Goal: Transaction & Acquisition: Purchase product/service

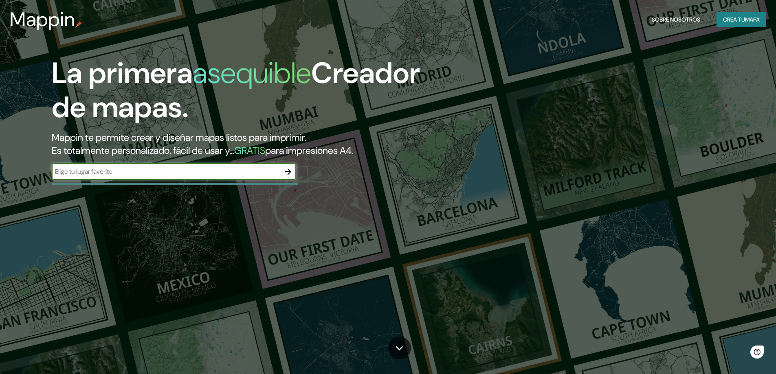
click at [199, 177] on div "​" at bounding box center [174, 172] width 244 height 16
type input "viviendas nemasus"
click at [292, 172] on icon "button" at bounding box center [288, 172] width 10 height 10
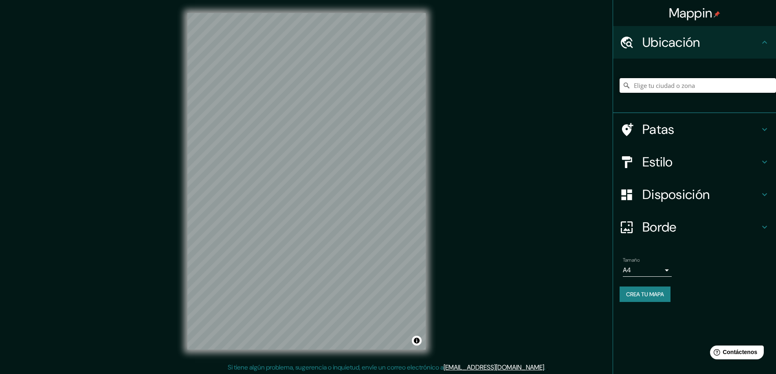
click at [677, 78] on input "Elige tu ciudad o zona" at bounding box center [697, 85] width 156 height 15
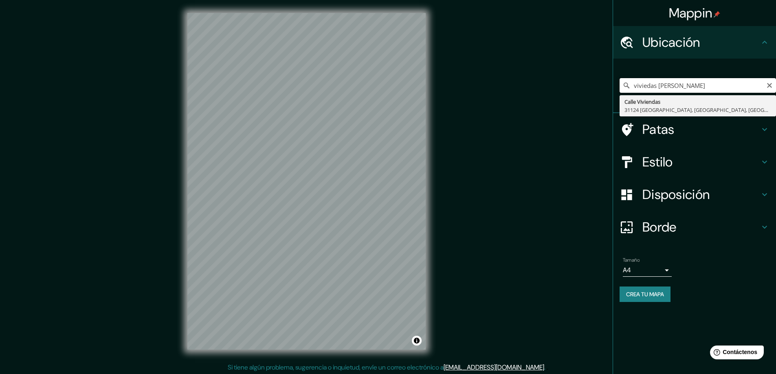
click at [656, 83] on input "viviedas [PERSON_NAME]" at bounding box center [697, 85] width 156 height 15
click at [637, 84] on input "nemausus" at bounding box center [697, 85] width 156 height 15
click at [682, 85] on input "nemausus" at bounding box center [697, 85] width 156 height 15
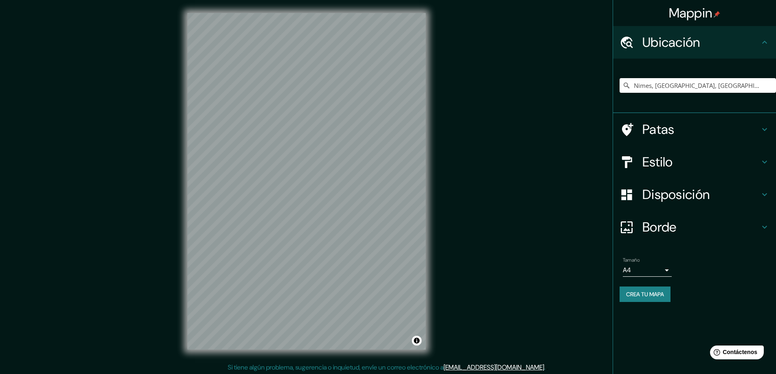
click at [662, 266] on body "Mappin Ubicación Nimes, [GEOGRAPHIC_DATA], [GEOGRAPHIC_DATA][PERSON_NAME][GEOGR…" at bounding box center [388, 187] width 776 height 374
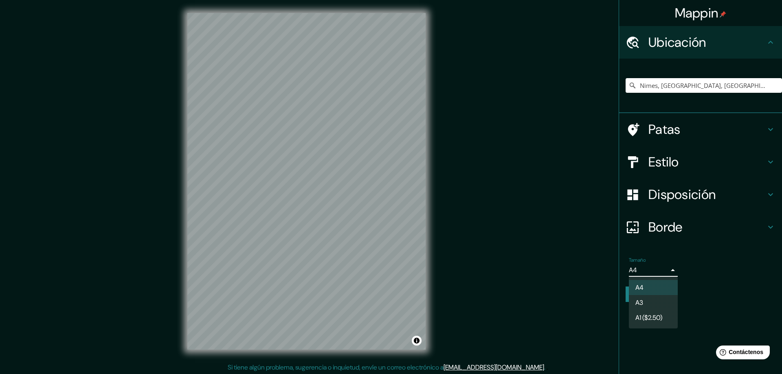
click at [672, 268] on div at bounding box center [391, 187] width 782 height 374
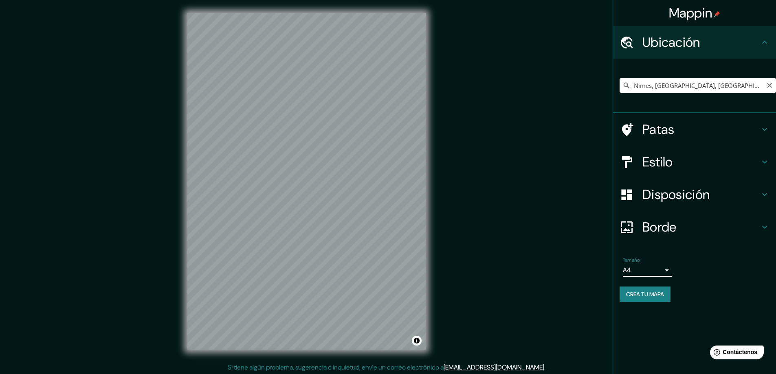
click at [717, 85] on input "Nimes, [GEOGRAPHIC_DATA], [GEOGRAPHIC_DATA]" at bounding box center [697, 85] width 156 height 15
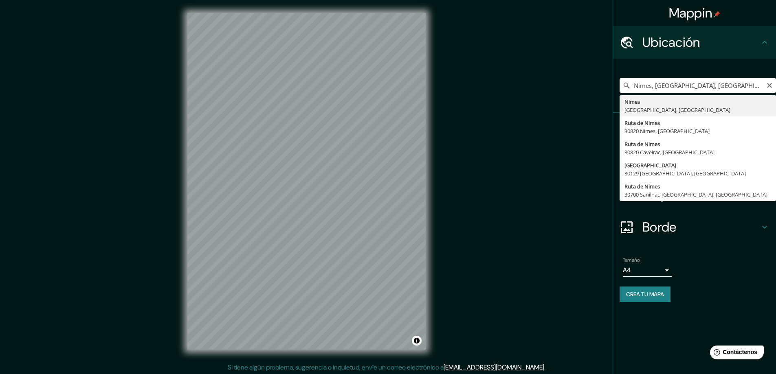
type input "Nimes, [GEOGRAPHIC_DATA], [GEOGRAPHIC_DATA]"
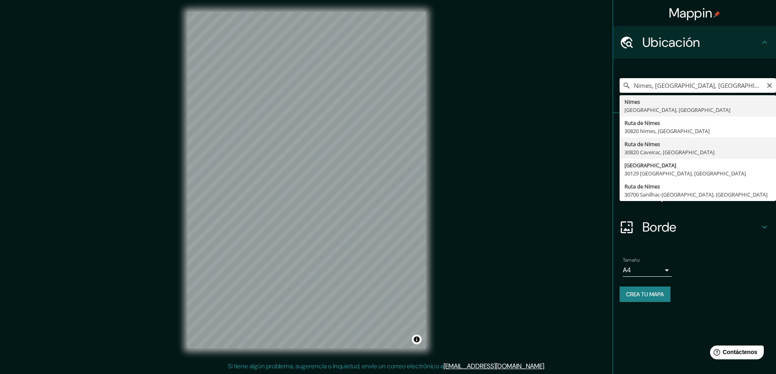
scroll to position [2, 0]
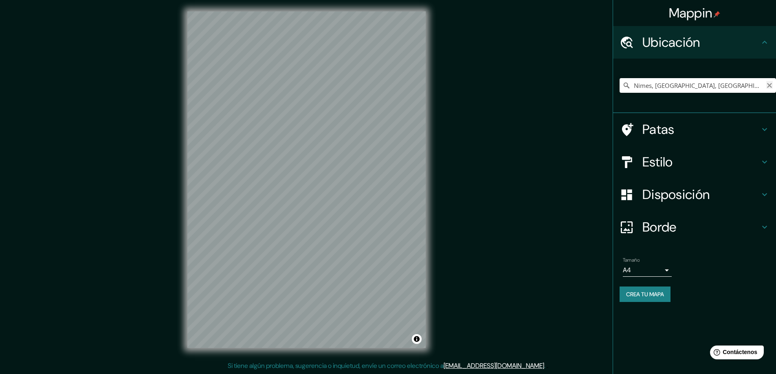
click at [769, 85] on icon "Claro" at bounding box center [769, 85] width 5 height 5
type input "Onet-[GEOGRAPHIC_DATA], [GEOGRAPHIC_DATA], [GEOGRAPHIC_DATA]"
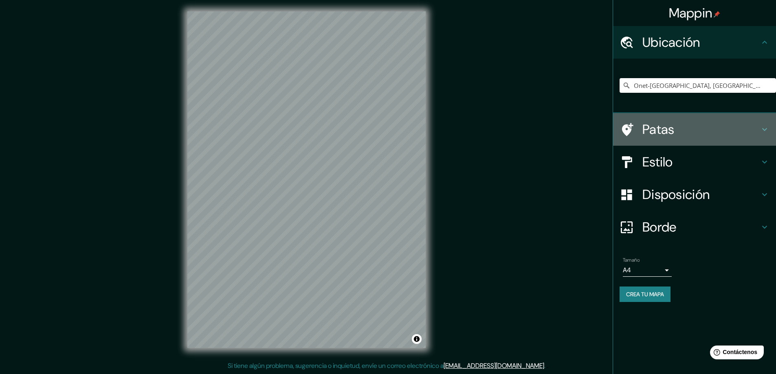
click at [664, 134] on font "Patas" at bounding box center [658, 129] width 32 height 17
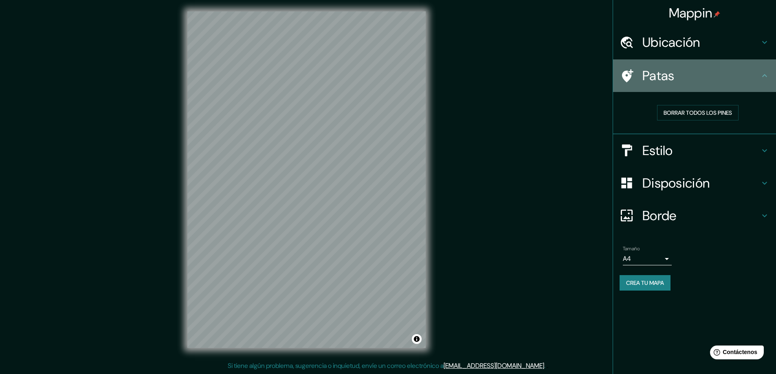
click at [697, 80] on h4 "Patas" at bounding box center [700, 76] width 117 height 16
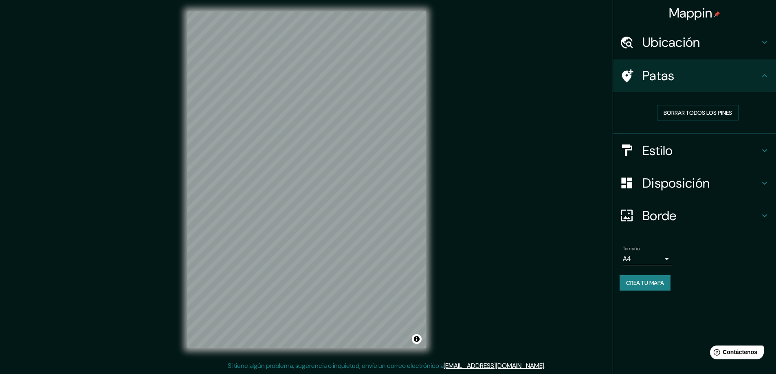
click at [763, 78] on icon at bounding box center [764, 76] width 10 height 10
click at [761, 70] on div "Patas" at bounding box center [694, 75] width 163 height 33
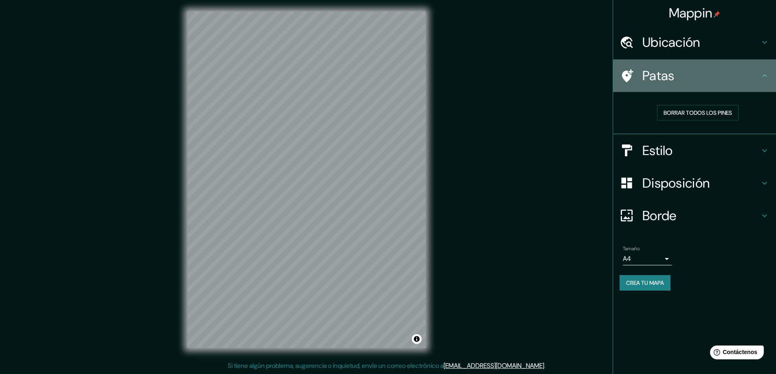
drag, startPoint x: 708, startPoint y: 81, endPoint x: 711, endPoint y: 96, distance: 15.3
click at [707, 81] on h4 "Patas" at bounding box center [700, 76] width 117 height 16
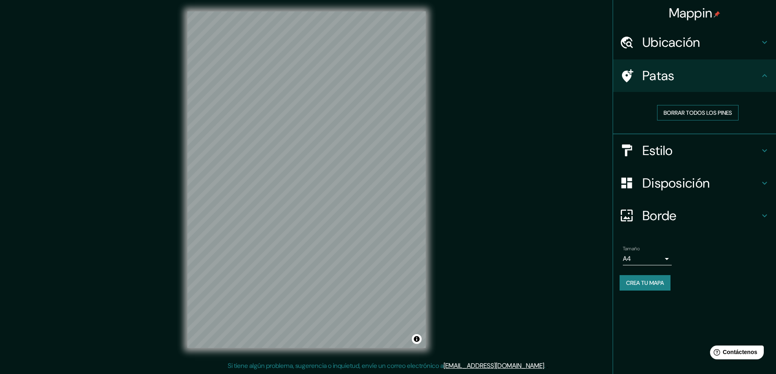
click at [702, 118] on font "Borrar todos los pines" at bounding box center [697, 112] width 68 height 11
click at [721, 53] on div "Ubicación" at bounding box center [694, 42] width 163 height 33
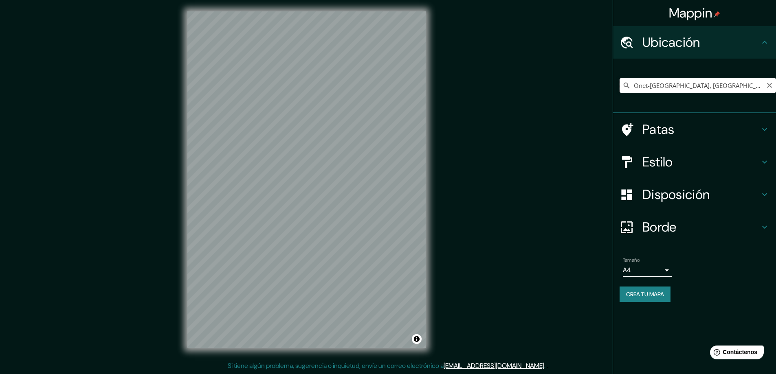
click at [727, 91] on input "Onet-[GEOGRAPHIC_DATA], [GEOGRAPHIC_DATA], [GEOGRAPHIC_DATA]" at bounding box center [697, 85] width 156 height 15
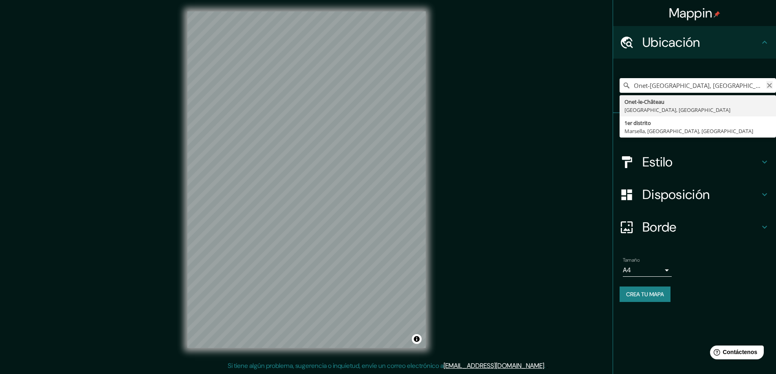
click at [769, 88] on icon "Claro" at bounding box center [769, 85] width 7 height 7
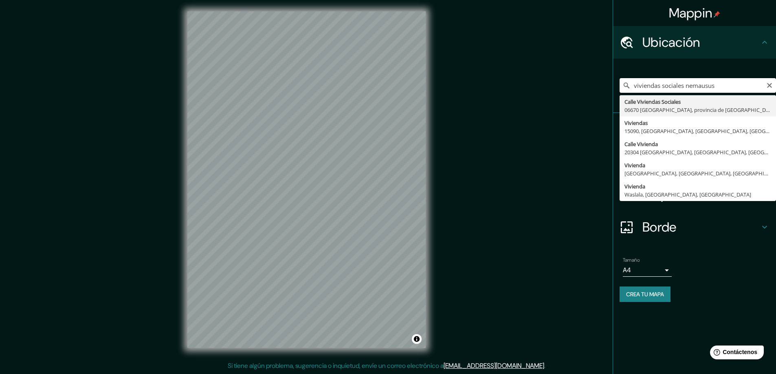
type input "viviendas sociales nemausus"
click at [767, 85] on icon "Claro" at bounding box center [769, 85] width 7 height 7
type input "[PERSON_NAME]"
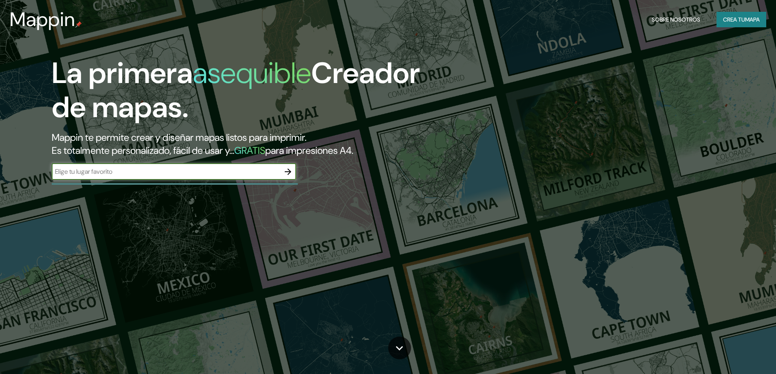
click at [175, 172] on input "text" at bounding box center [166, 171] width 228 height 9
type input "viviendas nemasus"
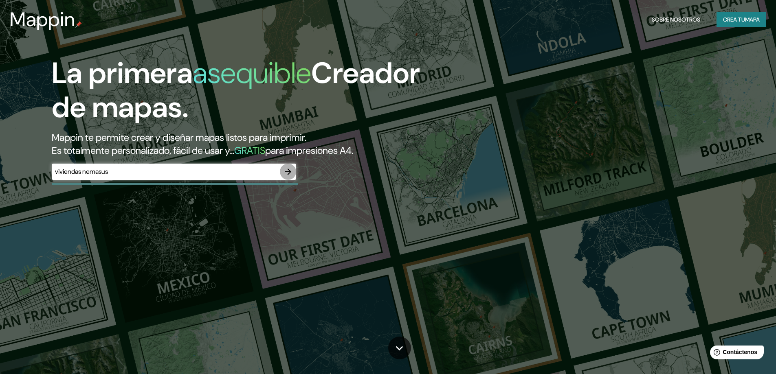
click at [289, 173] on icon "button" at bounding box center [288, 172] width 10 height 10
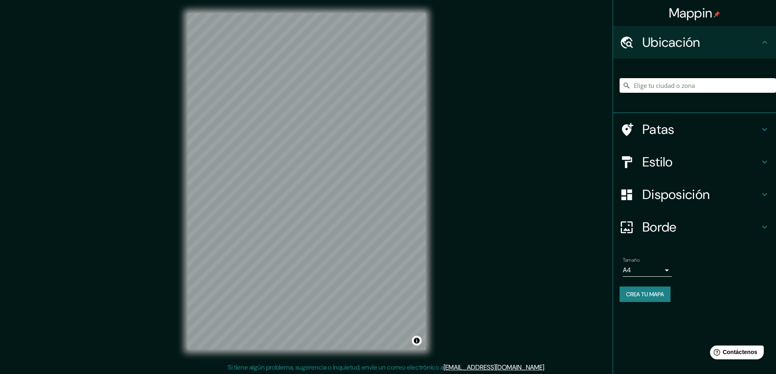
click at [685, 88] on input "Elige tu ciudad o zona" at bounding box center [697, 85] width 156 height 15
paste input "2 Cr Nemausus, 30000 [GEOGRAPHIC_DATA], [GEOGRAPHIC_DATA]"
type input "[STREET_ADDRESS][PERSON_NAME]"
click at [666, 158] on font "Estilo" at bounding box center [657, 161] width 31 height 17
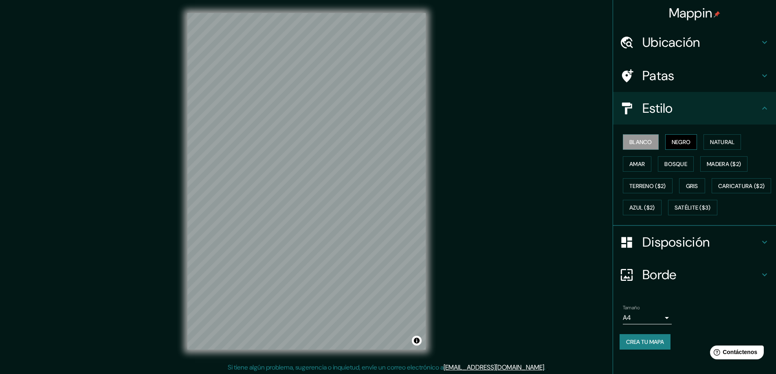
click at [677, 144] on font "Negro" at bounding box center [680, 141] width 19 height 7
click at [715, 141] on font "Natural" at bounding box center [722, 141] width 24 height 7
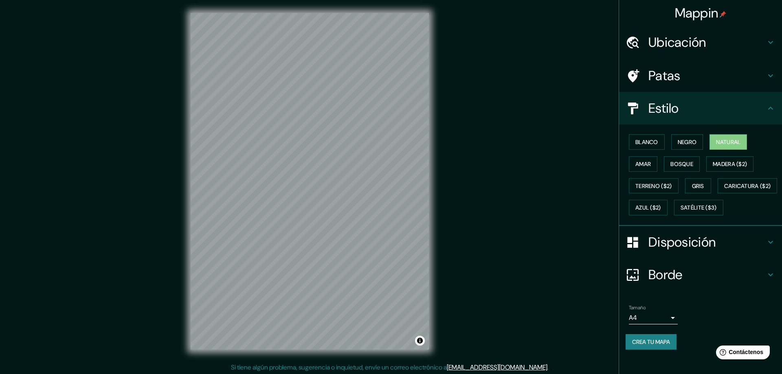
click at [645, 342] on body "Mappin Ubicación 2 Boulevard Du Président Salvador Allende, 30000 Nimes, Franci…" at bounding box center [391, 187] width 782 height 374
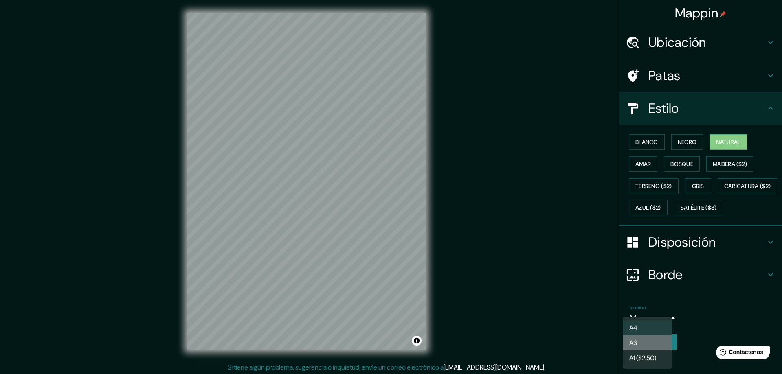
click at [639, 345] on li "A3" at bounding box center [647, 342] width 49 height 15
type input "a4"
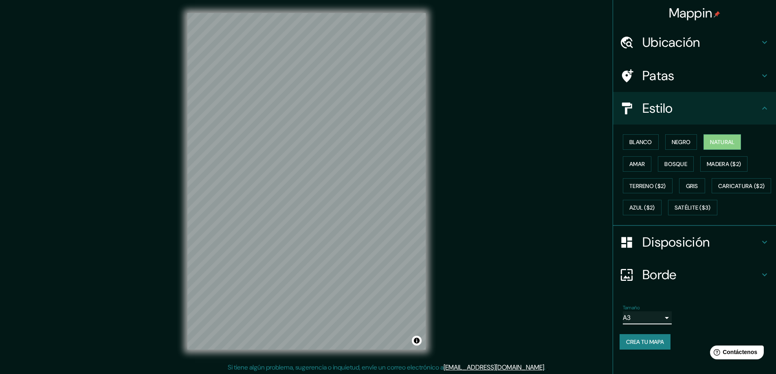
scroll to position [7, 0]
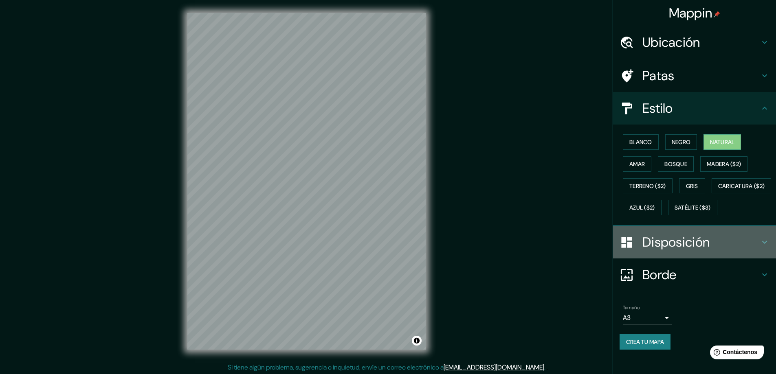
click at [654, 251] on font "Disposición" at bounding box center [675, 242] width 67 height 17
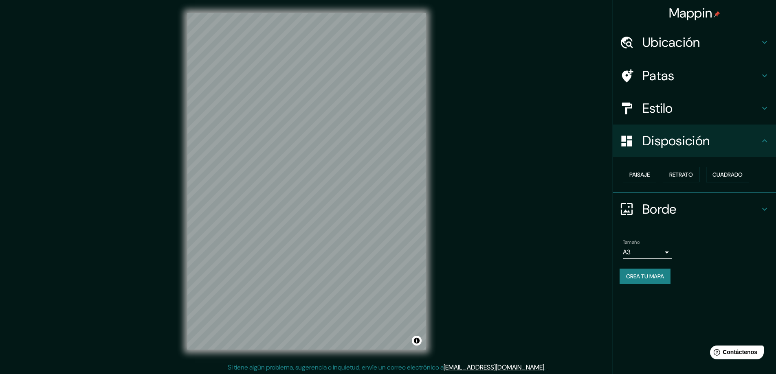
click at [719, 177] on font "Cuadrado" at bounding box center [727, 174] width 30 height 7
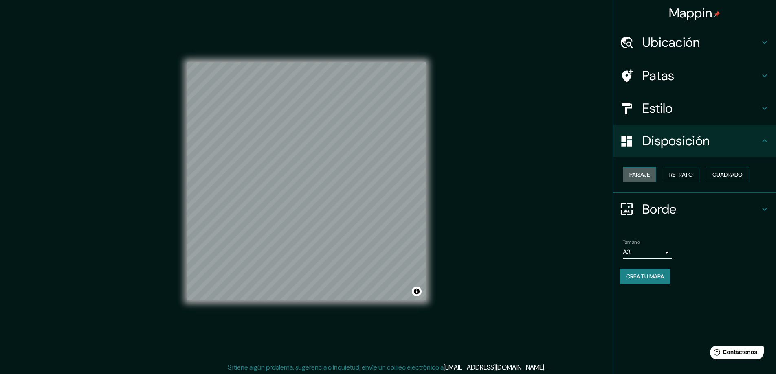
click at [645, 174] on font "Paisaje" at bounding box center [639, 174] width 20 height 7
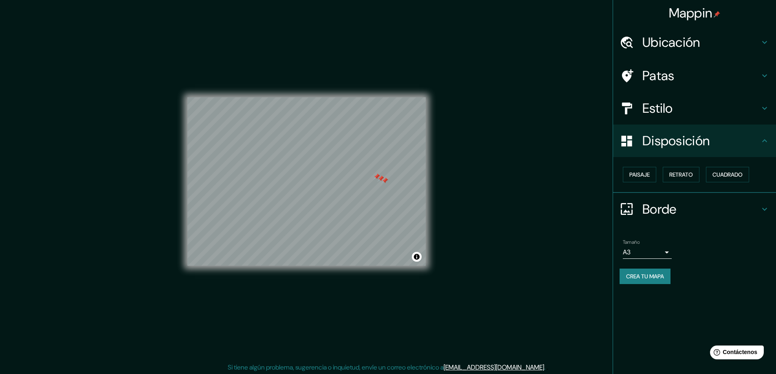
drag, startPoint x: 655, startPoint y: 74, endPoint x: 657, endPoint y: 82, distance: 8.2
click at [656, 75] on font "Patas" at bounding box center [658, 75] width 32 height 17
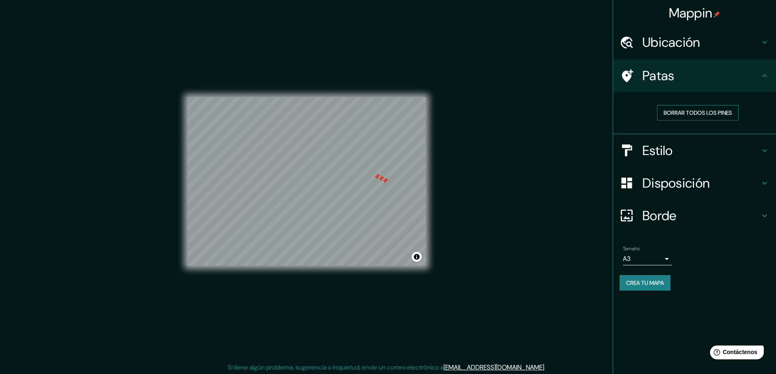
click at [679, 108] on button "Borrar todos los pines" at bounding box center [697, 112] width 81 height 15
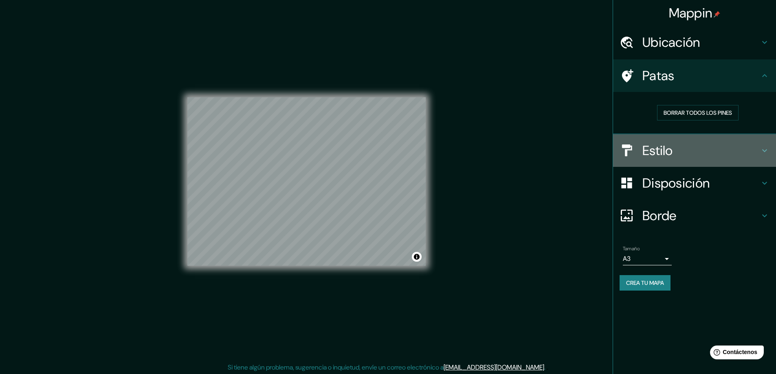
click at [669, 153] on font "Estilo" at bounding box center [657, 150] width 31 height 17
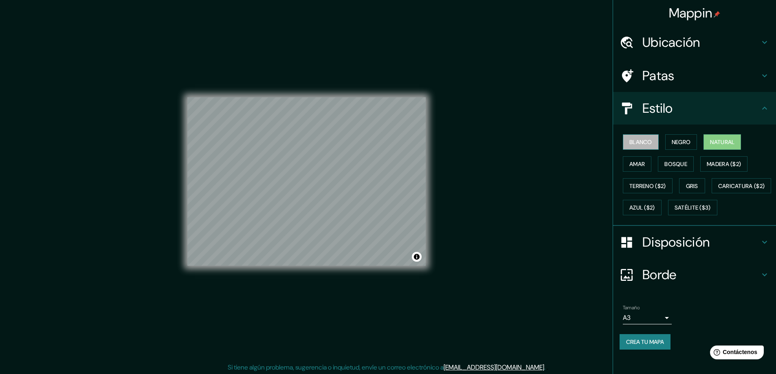
click at [634, 140] on font "Blanco" at bounding box center [640, 141] width 23 height 7
click at [676, 146] on font "Negro" at bounding box center [680, 142] width 19 height 11
click at [712, 139] on font "Natural" at bounding box center [722, 141] width 24 height 7
click at [682, 159] on font "Bosque" at bounding box center [675, 164] width 23 height 11
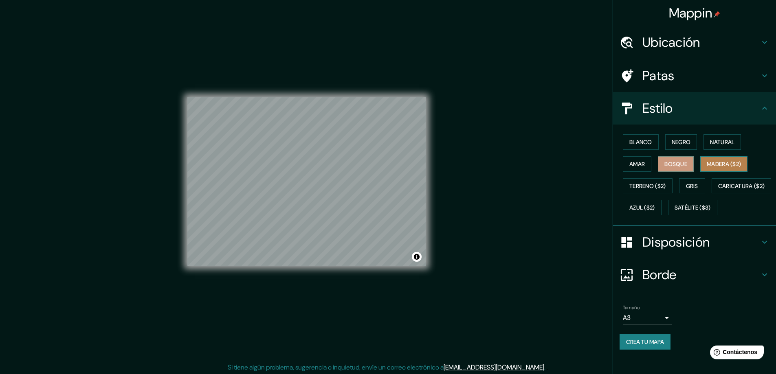
click at [706, 161] on font "Madera ($2)" at bounding box center [723, 163] width 34 height 7
click at [686, 185] on font "Gris" at bounding box center [692, 185] width 12 height 7
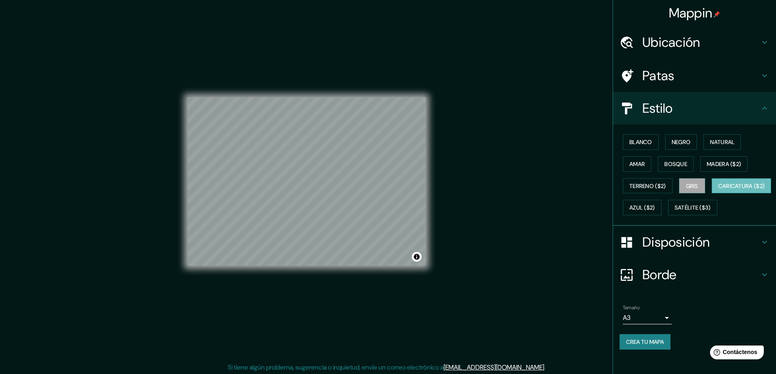
click at [718, 190] on font "Caricatura ($2)" at bounding box center [741, 185] width 47 height 7
click at [661, 207] on button "Azul ($2)" at bounding box center [642, 207] width 39 height 15
click at [686, 185] on font "Gris" at bounding box center [692, 185] width 12 height 7
click at [645, 184] on font "Terreno ($2)" at bounding box center [647, 185] width 37 height 7
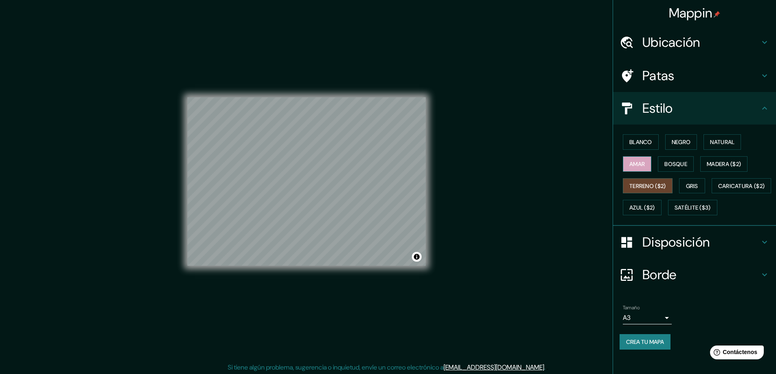
click at [631, 164] on font "Amar" at bounding box center [636, 163] width 15 height 7
click at [664, 164] on font "Bosque" at bounding box center [675, 163] width 23 height 7
click at [708, 149] on button "Natural" at bounding box center [721, 141] width 37 height 15
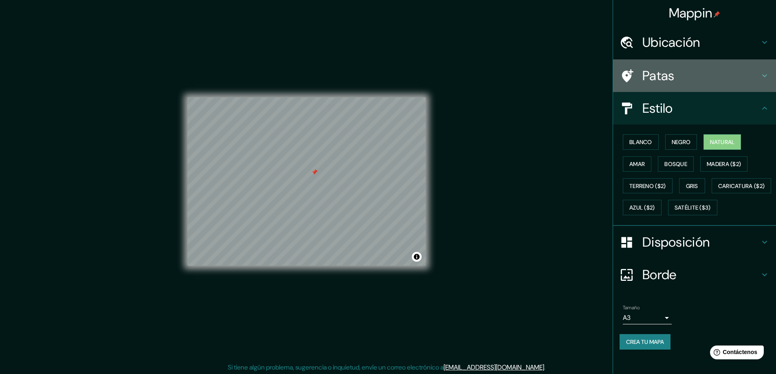
click at [654, 77] on font "Patas" at bounding box center [658, 75] width 32 height 17
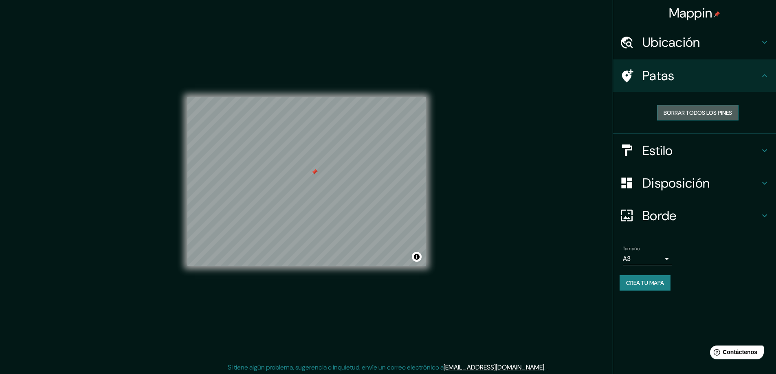
click at [671, 115] on font "Borrar todos los pines" at bounding box center [697, 112] width 68 height 7
drag, startPoint x: 429, startPoint y: 149, endPoint x: 466, endPoint y: 158, distance: 38.4
click at [466, 158] on div "Mappin Ubicación 2 Boulevard Du Président Salvador Allende, 30000 Nimes, Franci…" at bounding box center [388, 188] width 776 height 376
click at [661, 280] on font "Crea tu mapa" at bounding box center [645, 282] width 38 height 7
click at [645, 282] on font "Crea tu mapa" at bounding box center [645, 282] width 38 height 7
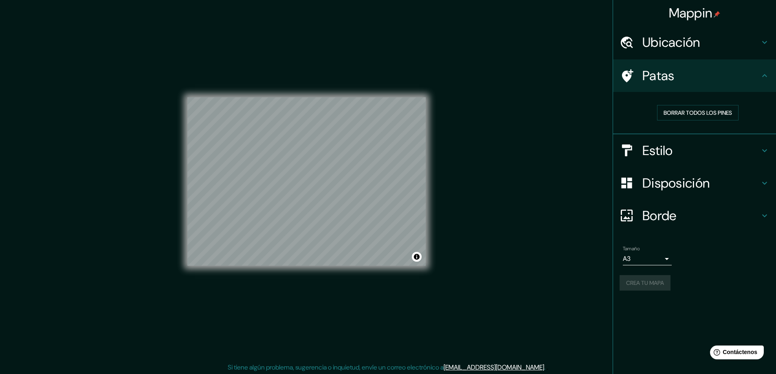
click at [669, 155] on font "Estilo" at bounding box center [657, 150] width 31 height 17
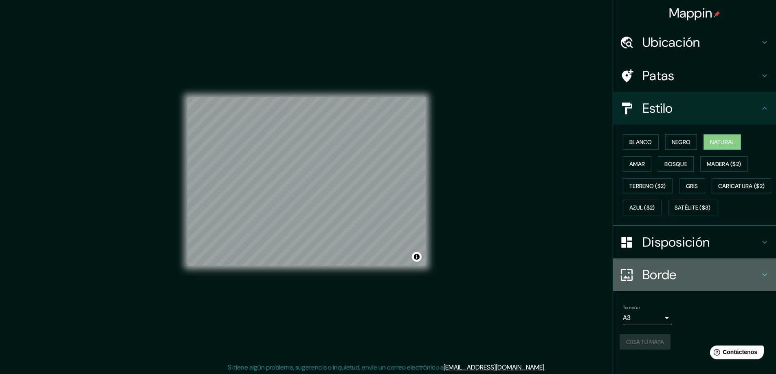
click at [677, 283] on div "Borde" at bounding box center [694, 275] width 163 height 33
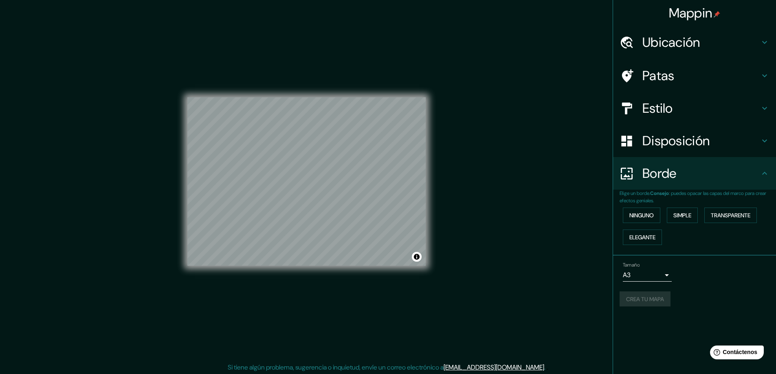
click at [684, 141] on font "Disposición" at bounding box center [675, 140] width 67 height 17
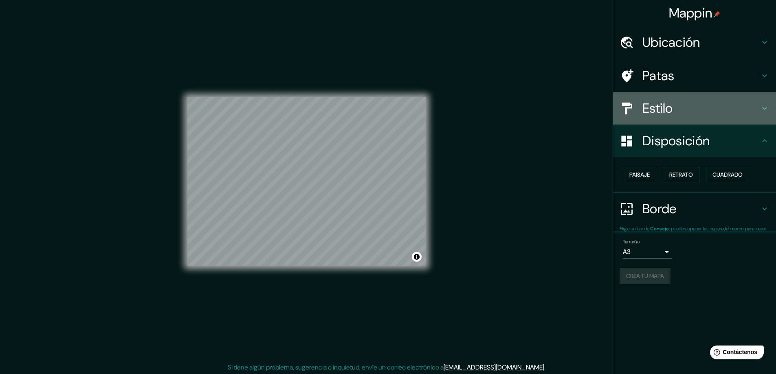
click at [674, 117] on div "Estilo" at bounding box center [694, 108] width 163 height 33
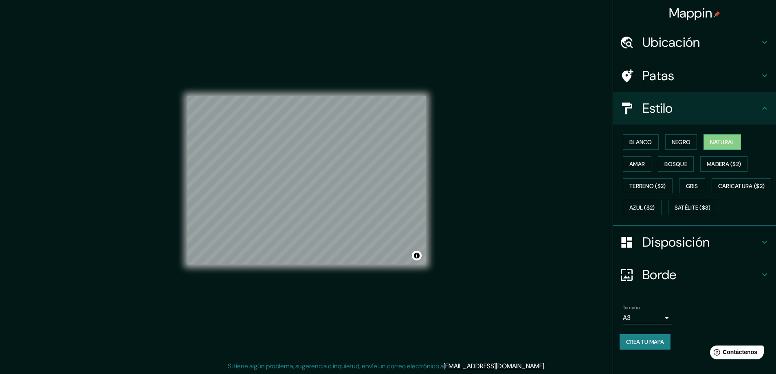
scroll to position [2, 0]
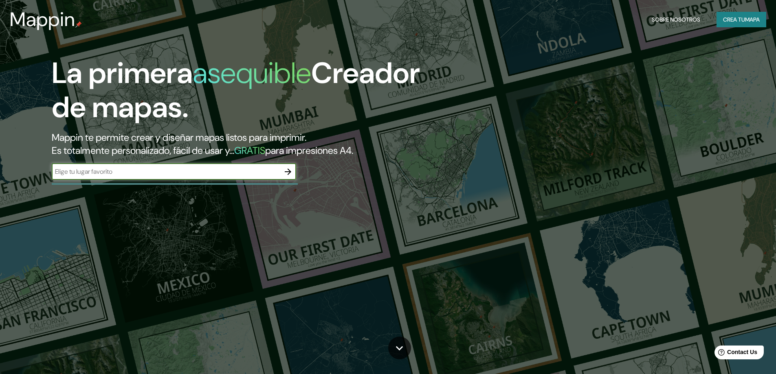
click at [248, 178] on div "​" at bounding box center [174, 172] width 244 height 16
click at [155, 172] on input "text" at bounding box center [166, 171] width 228 height 9
type input "viviendas nemasus"
click at [289, 173] on icon "button" at bounding box center [288, 172] width 7 height 7
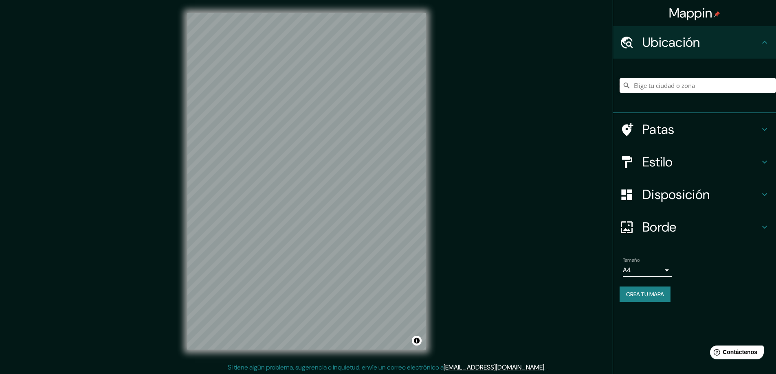
click at [649, 89] on input "Elige tu ciudad o zona" at bounding box center [697, 85] width 156 height 15
click at [723, 90] on input "Nimes, [GEOGRAPHIC_DATA][PERSON_NAME][GEOGRAPHIC_DATA]" at bounding box center [697, 85] width 156 height 15
click at [721, 85] on input "Nimes, [GEOGRAPHIC_DATA][PERSON_NAME][GEOGRAPHIC_DATA]" at bounding box center [697, 85] width 156 height 15
click at [549, 88] on div "Mappin Ubicación Nimes, Gard, Francia Patas Estilo Disposición Borde Elige un b…" at bounding box center [388, 188] width 776 height 376
click at [320, 155] on div at bounding box center [323, 152] width 7 height 7
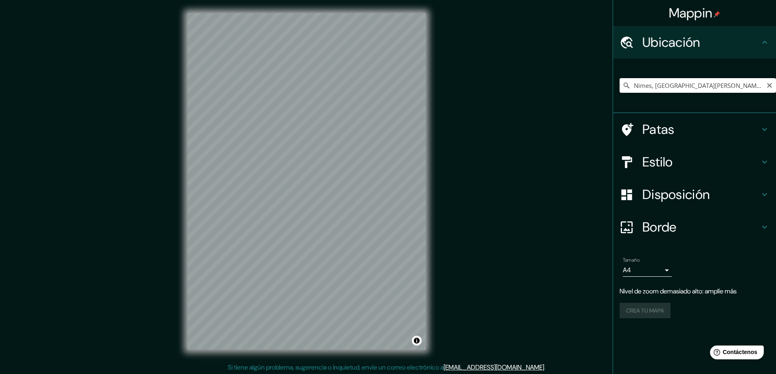
click at [682, 85] on input "Nimes, [GEOGRAPHIC_DATA][PERSON_NAME][GEOGRAPHIC_DATA]" at bounding box center [697, 85] width 156 height 15
click at [697, 87] on input "Nimes, [GEOGRAPHIC_DATA][PERSON_NAME][GEOGRAPHIC_DATA]" at bounding box center [697, 85] width 156 height 15
click at [696, 86] on input "Nimes, [GEOGRAPHIC_DATA][PERSON_NAME][GEOGRAPHIC_DATA]" at bounding box center [697, 85] width 156 height 15
click at [698, 86] on input "Nimes, [GEOGRAPHIC_DATA][PERSON_NAME][GEOGRAPHIC_DATA]" at bounding box center [697, 85] width 156 height 15
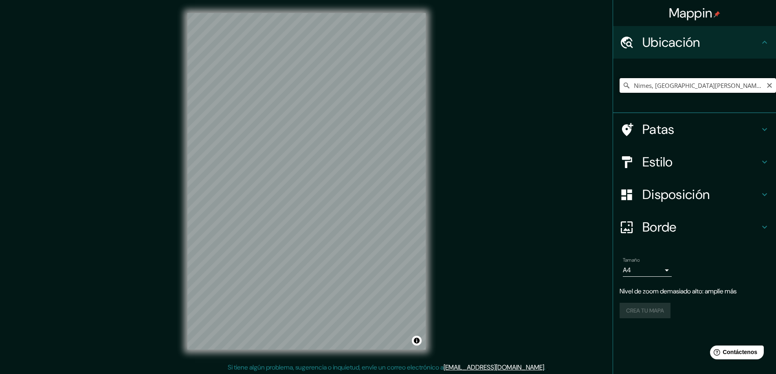
click at [698, 86] on input "Nimes, [GEOGRAPHIC_DATA], [GEOGRAPHIC_DATA]" at bounding box center [697, 85] width 156 height 15
click at [659, 96] on div "Nimes, [GEOGRAPHIC_DATA], [GEOGRAPHIC_DATA]" at bounding box center [697, 85] width 156 height 41
drag, startPoint x: 697, startPoint y: 84, endPoint x: 702, endPoint y: 85, distance: 5.0
click at [698, 84] on input "Nimes, [GEOGRAPHIC_DATA], [GEOGRAPHIC_DATA]" at bounding box center [697, 85] width 156 height 15
click at [703, 90] on input "Nimes, [GEOGRAPHIC_DATA], [GEOGRAPHIC_DATA]" at bounding box center [697, 85] width 156 height 15
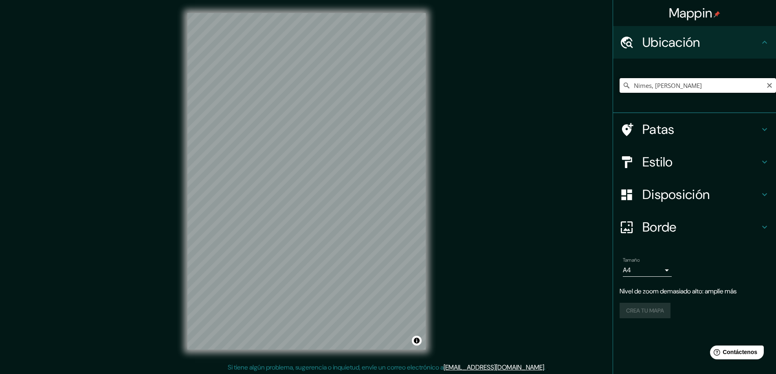
type input "Nimes, [GEOGRAPHIC_DATA], [GEOGRAPHIC_DATA]"
